Goal: Task Accomplishment & Management: Manage account settings

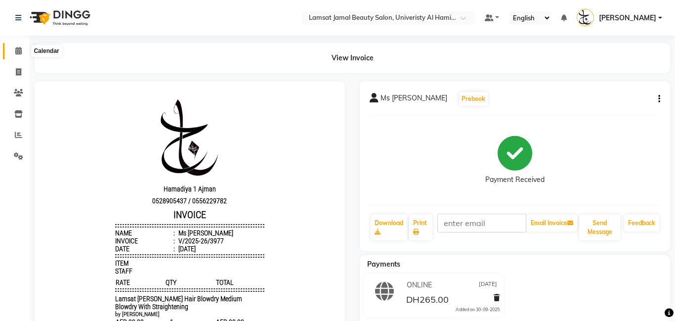
click at [17, 47] on icon at bounding box center [18, 50] width 6 height 7
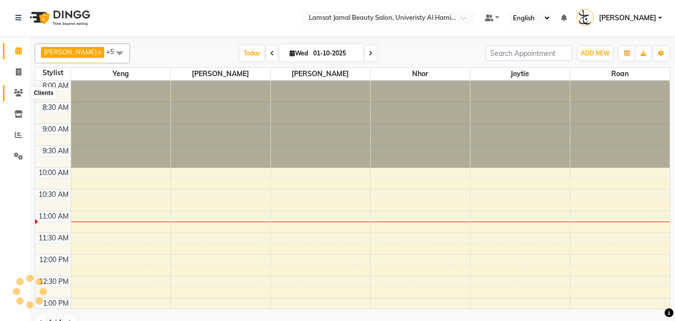
click at [15, 92] on icon at bounding box center [18, 92] width 9 height 7
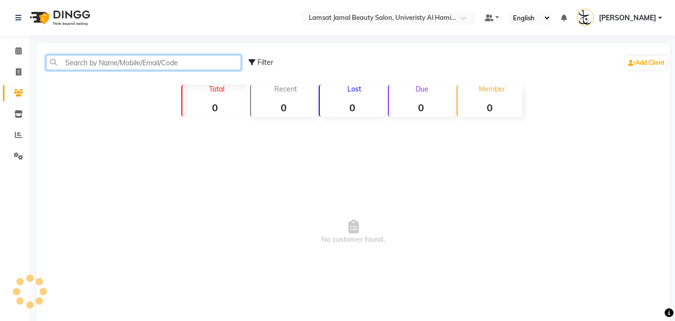
click at [155, 59] on input "text" at bounding box center [143, 62] width 195 height 15
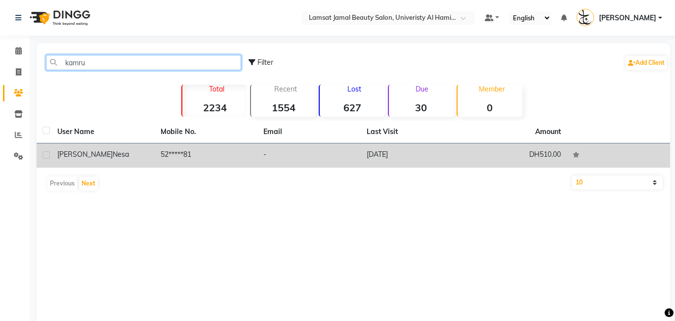
type input "kamru"
click at [99, 151] on span "[PERSON_NAME]" at bounding box center [84, 154] width 55 height 9
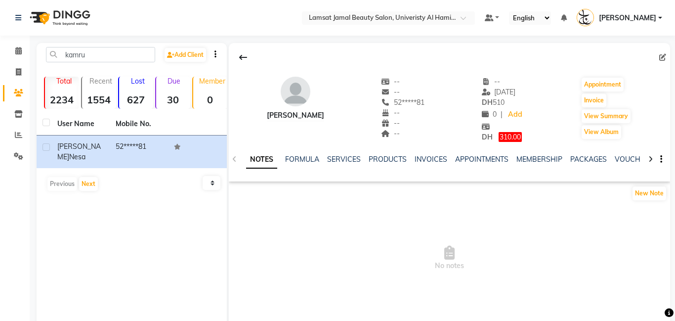
click at [521, 134] on span "310.00" at bounding box center [510, 137] width 23 height 10
select select "1"
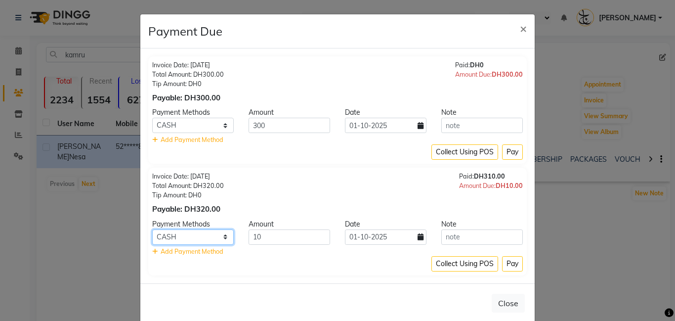
click at [226, 239] on select "ONLINE CARD CASH" at bounding box center [193, 236] width 82 height 15
select select "3"
click at [152, 229] on select "ONLINE CARD CASH" at bounding box center [193, 236] width 82 height 15
click at [265, 237] on input "10" at bounding box center [290, 236] width 82 height 15
type input "1"
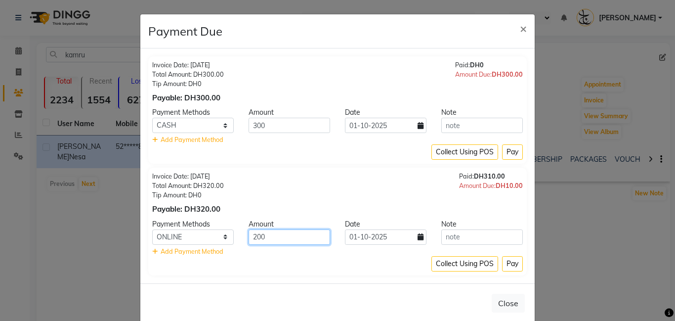
type input "200"
click at [476, 235] on input "text" at bounding box center [482, 236] width 82 height 15
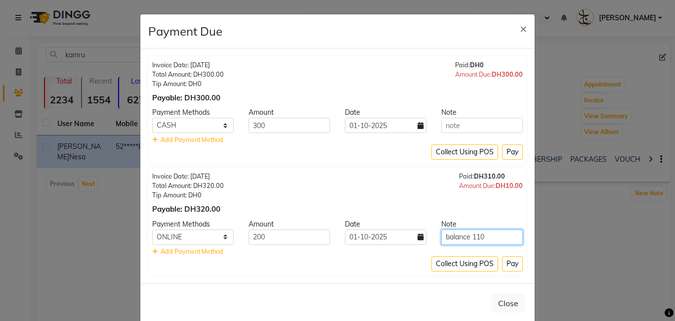
type input "balance 110"
click at [270, 234] on input "200" at bounding box center [290, 236] width 82 height 15
type input "2"
click at [492, 236] on input "balance 110" at bounding box center [482, 236] width 82 height 15
type input "b"
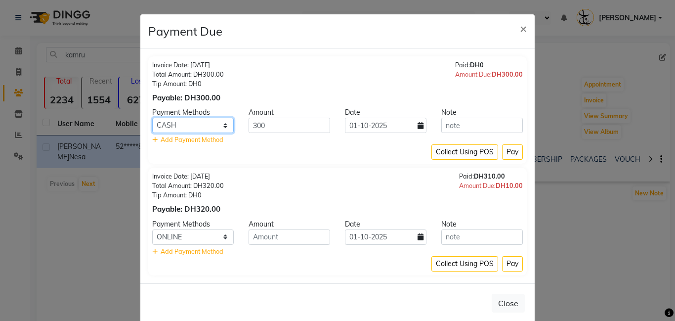
click at [225, 124] on select "ONLINE CARD CASH" at bounding box center [193, 125] width 82 height 15
select select "3"
click at [152, 118] on select "ONLINE CARD CASH" at bounding box center [193, 125] width 82 height 15
click at [276, 124] on input "300" at bounding box center [290, 125] width 82 height 15
type input "3"
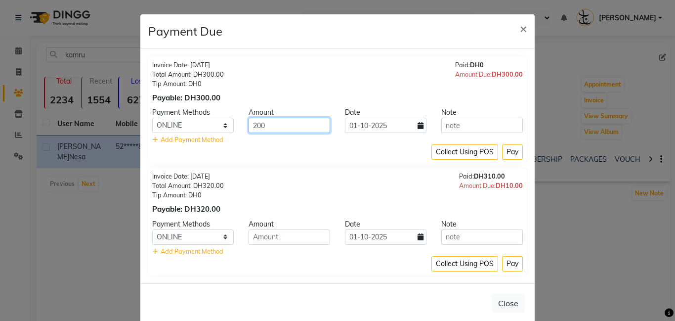
type input "200"
click at [463, 127] on input "text" at bounding box center [482, 125] width 82 height 15
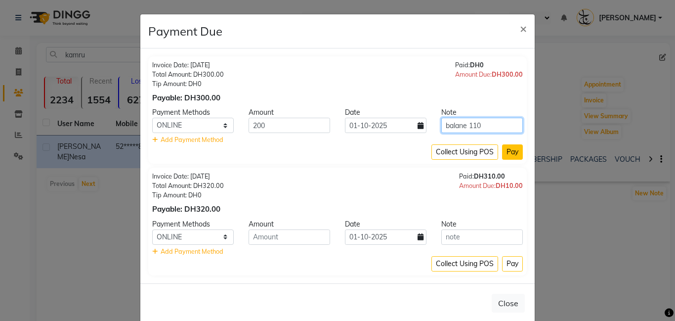
type input "balane 110"
click at [514, 154] on button "Pay" at bounding box center [512, 151] width 21 height 15
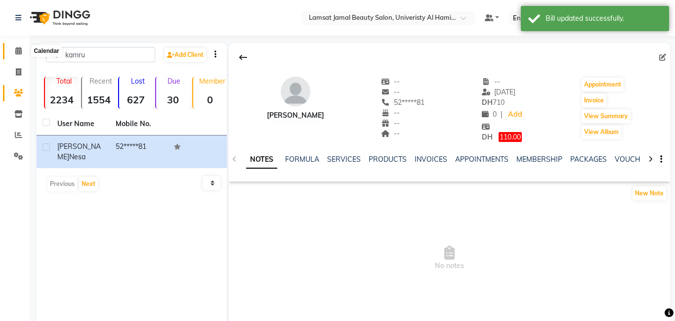
click at [20, 50] on icon at bounding box center [18, 50] width 6 height 7
